Goal: Task Accomplishment & Management: Manage account settings

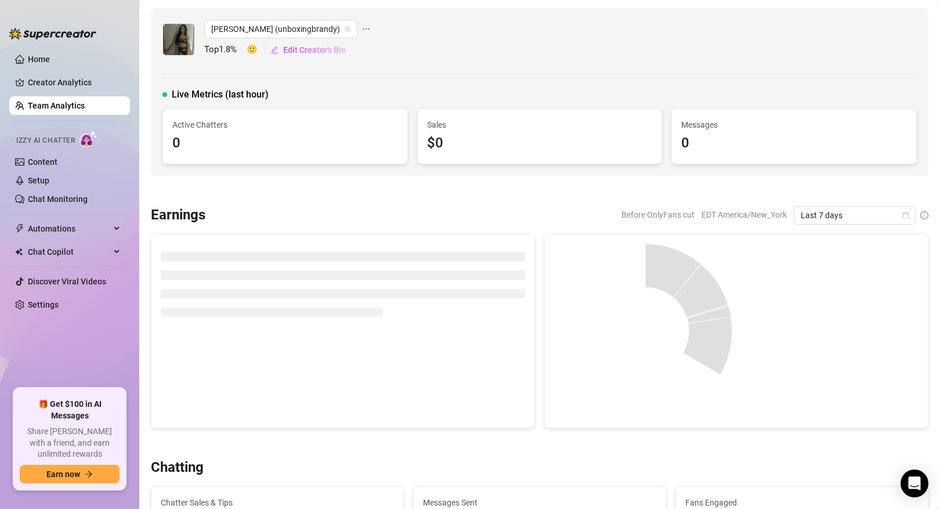
scroll to position [72, 0]
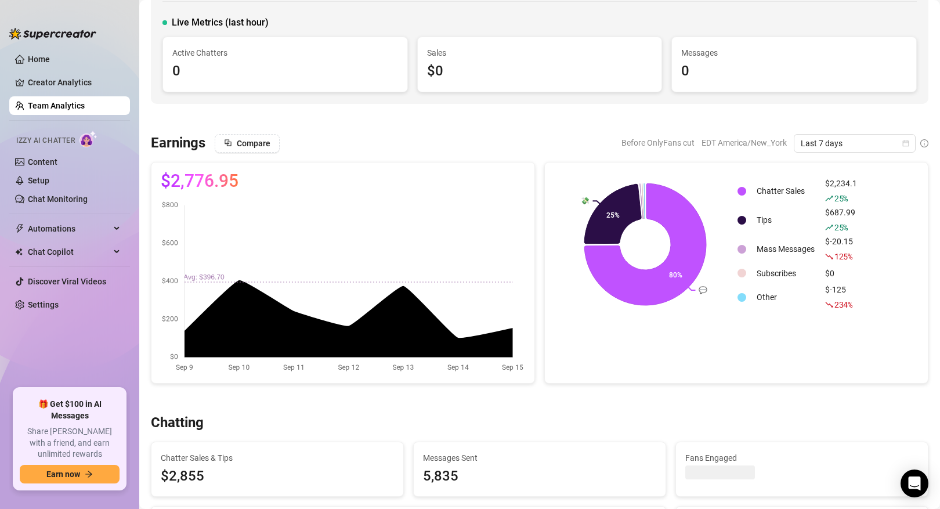
click at [75, 109] on link "Team Analytics" at bounding box center [56, 105] width 57 height 9
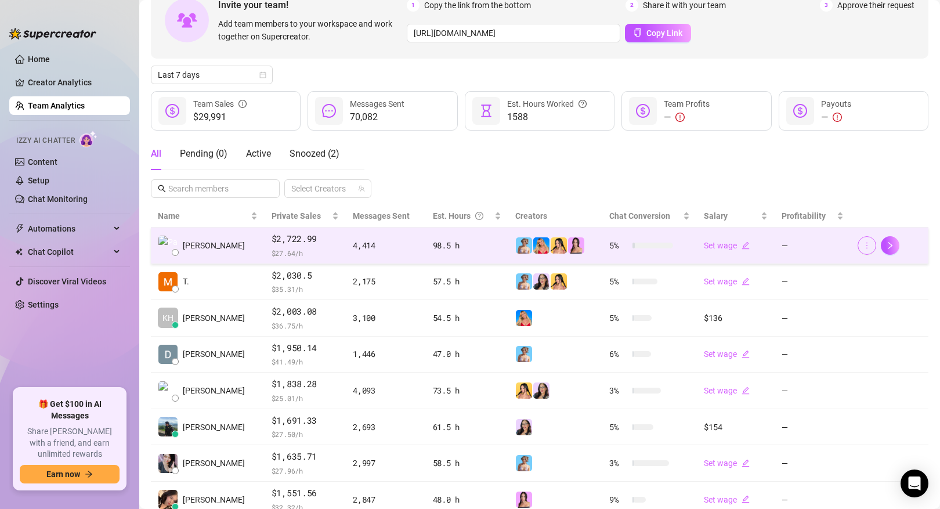
click at [867, 243] on icon "more" at bounding box center [867, 245] width 8 height 8
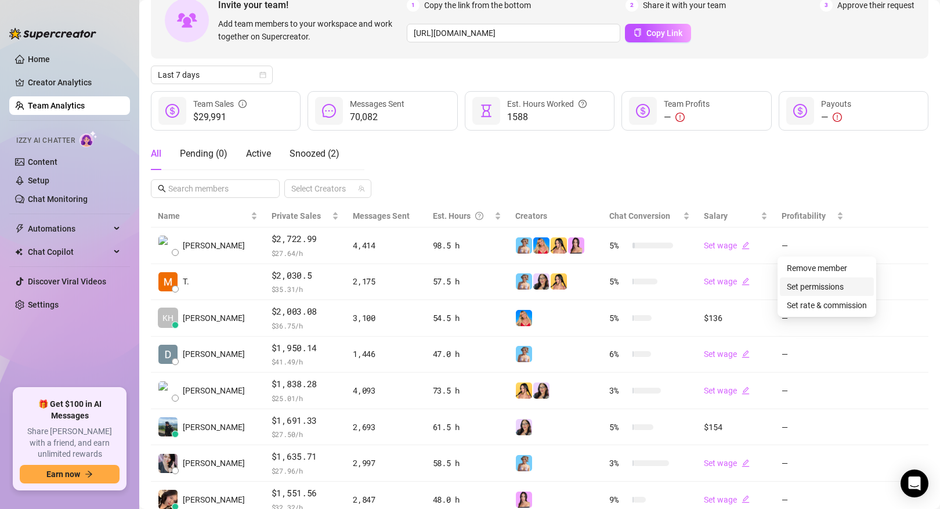
click at [837, 285] on link "Set permissions" at bounding box center [815, 286] width 57 height 9
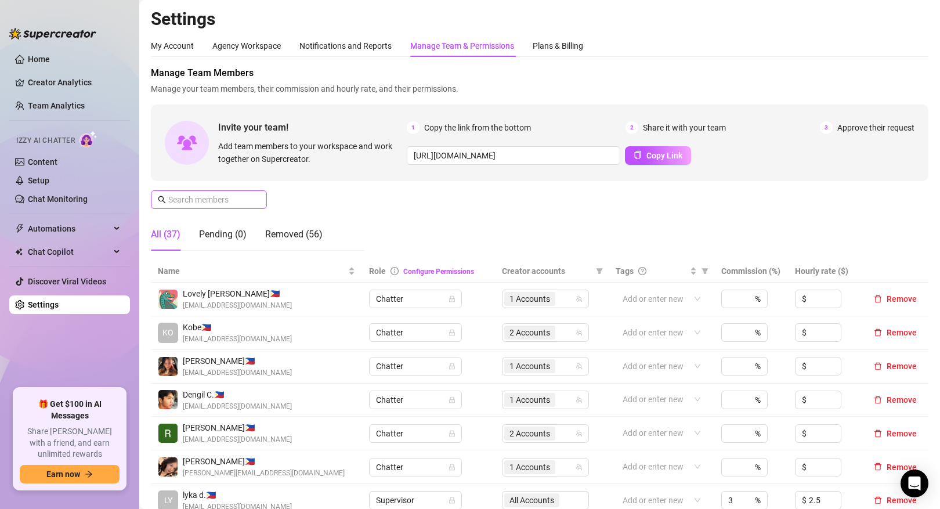
click at [229, 192] on span at bounding box center [209, 199] width 116 height 19
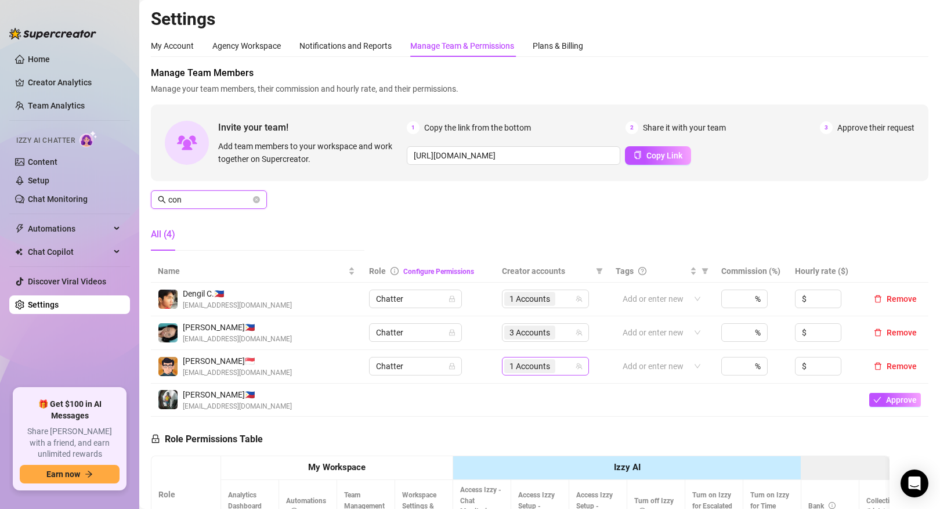
click at [536, 364] on span "1 Accounts" at bounding box center [529, 366] width 41 height 13
type input "con"
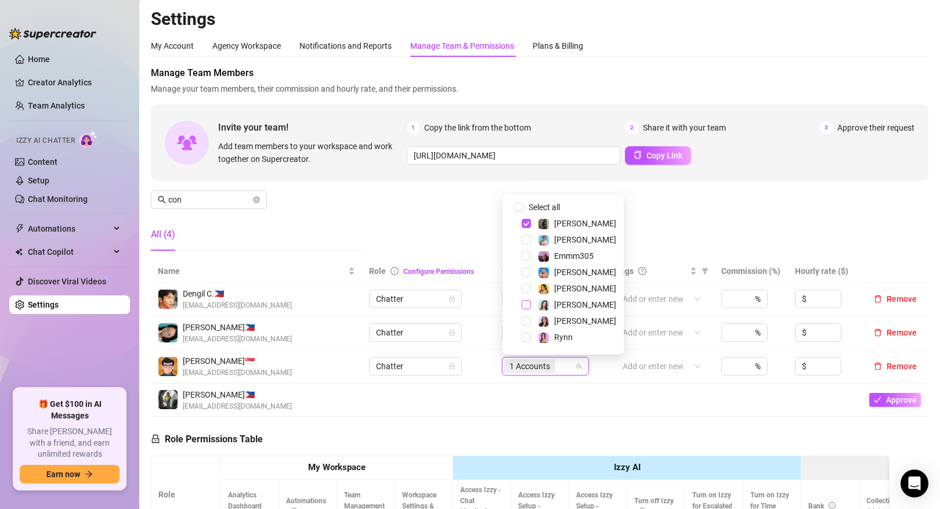
click at [526, 301] on span "Select tree node" at bounding box center [526, 304] width 9 height 9
